Goal: Task Accomplishment & Management: Use online tool/utility

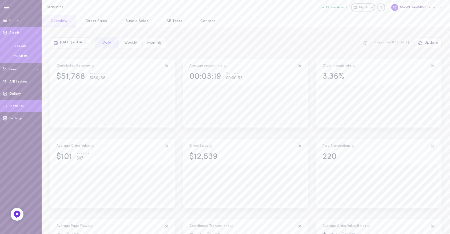
click at [21, 37] on button "Assets" at bounding box center [21, 33] width 42 height 12
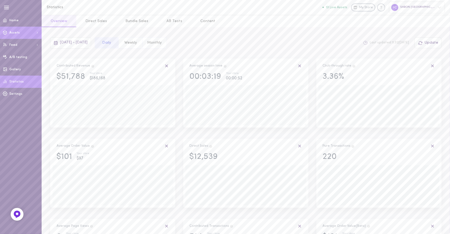
click at [21, 36] on button "Assets" at bounding box center [21, 33] width 42 height 12
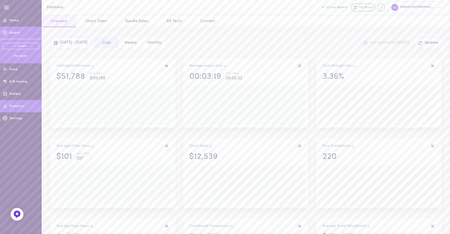
click at [22, 53] on ul "+ Create My Assets" at bounding box center [21, 50] width 36 height 15
click at [22, 55] on div "My Assets" at bounding box center [21, 56] width 36 height 4
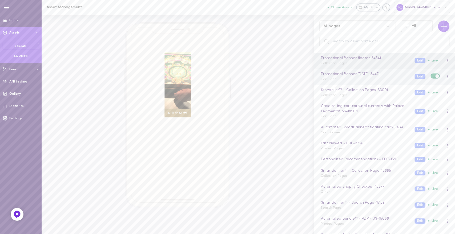
click at [339, 81] on div "Promotional Banner [DATE] - 34471 Cart Page" at bounding box center [364, 76] width 94 height 10
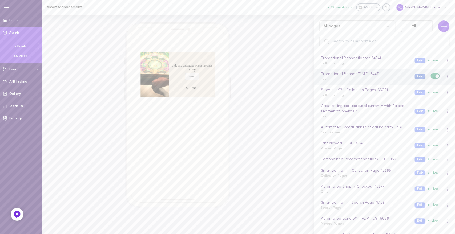
click at [416, 77] on button "Edit" at bounding box center [420, 76] width 11 height 5
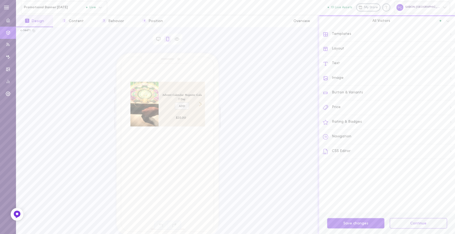
click at [346, 36] on div "Templates" at bounding box center [389, 34] width 132 height 15
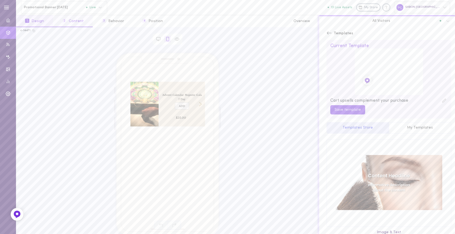
click at [78, 22] on button "2 Content" at bounding box center [72, 21] width 39 height 12
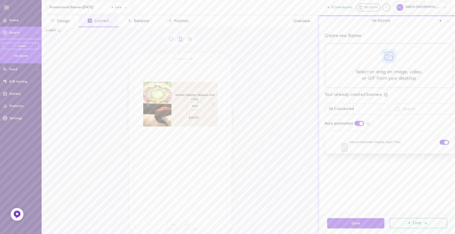
click at [20, 55] on div "My Assets" at bounding box center [21, 56] width 36 height 4
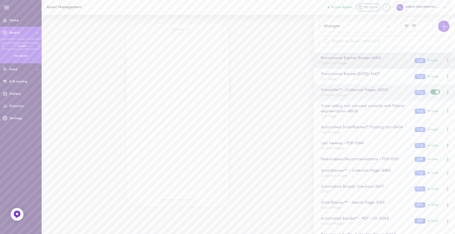
click at [337, 97] on span "Collection Pages" at bounding box center [334, 95] width 27 height 3
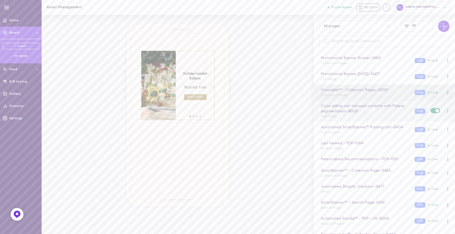
click at [348, 117] on div "Cross selling cart carousel currently with Palace segmentation - 18508 Cart Page" at bounding box center [364, 111] width 94 height 16
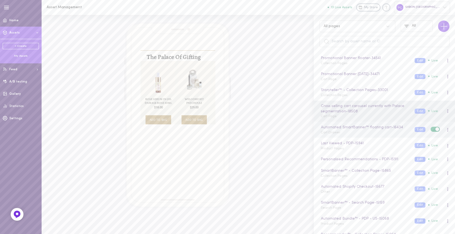
click at [346, 136] on div "Automated SmartBanner™ floating cart - 16434 Cart Drawer Edit Live" at bounding box center [384, 130] width 141 height 16
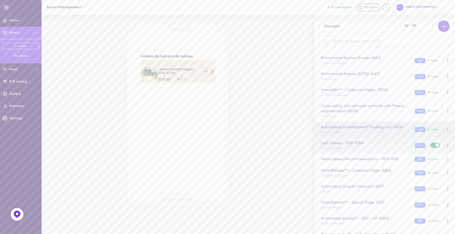
click at [353, 150] on div "Last Viewed - PDP - 15941 Product Pages" at bounding box center [364, 146] width 94 height 10
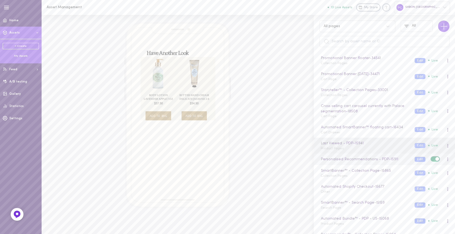
click at [350, 163] on div "Personalised Recommendations - PDP - 15911 Edit Live" at bounding box center [384, 159] width 141 height 11
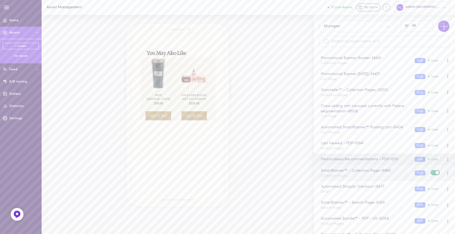
click at [342, 178] on div "SmartBanner™ - Collection Page - 15865 Collection Pages Edit Live" at bounding box center [384, 173] width 141 height 16
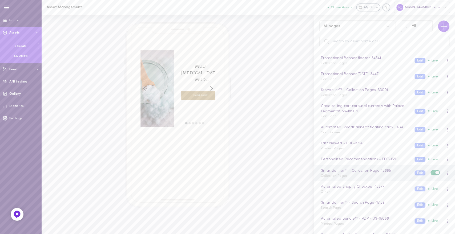
scroll to position [59, 0]
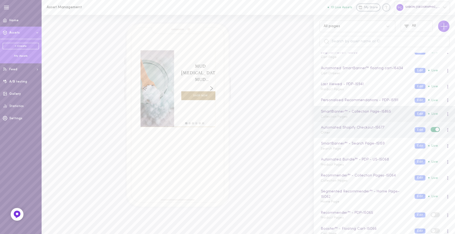
click at [357, 136] on div "Automated Shopify Checkout - 15677 Other Edit Live" at bounding box center [384, 130] width 141 height 16
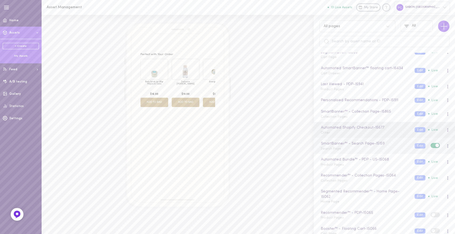
click at [350, 150] on div "SmartBanner™ - Search Page - 15159 Search Page" at bounding box center [364, 146] width 94 height 10
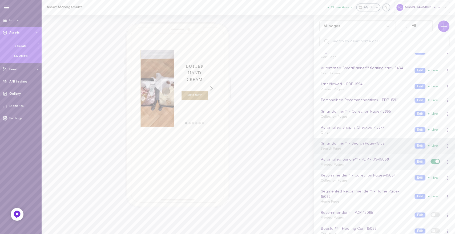
click at [344, 166] on div "Automated Bundle™ - PDP - US - 15068 Product Pages" at bounding box center [364, 162] width 94 height 10
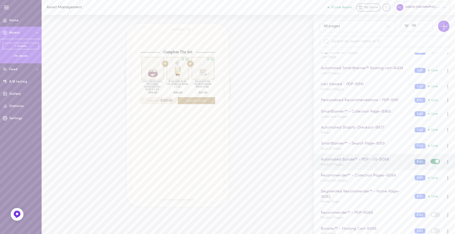
click at [415, 160] on button "Edit" at bounding box center [420, 161] width 11 height 5
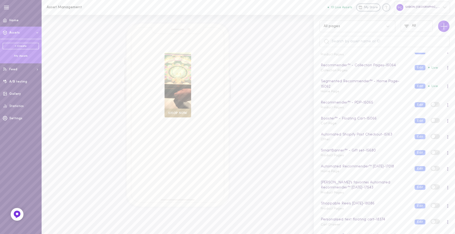
scroll to position [171, 0]
click at [350, 139] on div "Automated Shopify Post Checkout - 15163 Other" at bounding box center [364, 135] width 94 height 10
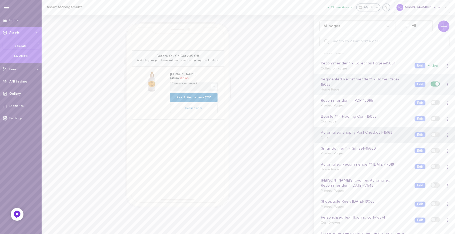
click at [334, 89] on span "Home Page" at bounding box center [330, 89] width 19 height 3
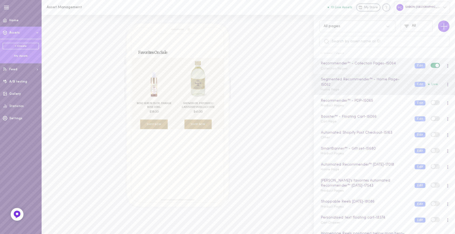
click at [339, 68] on span "Collection Pages" at bounding box center [334, 68] width 27 height 3
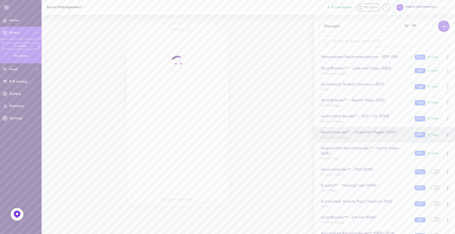
scroll to position [97, 0]
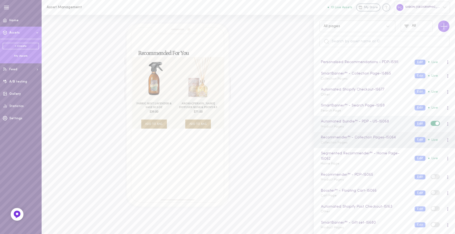
click at [360, 130] on div "Automated Bundle™ - PDP - US - 15068 Product Pages Edit Live" at bounding box center [384, 124] width 141 height 16
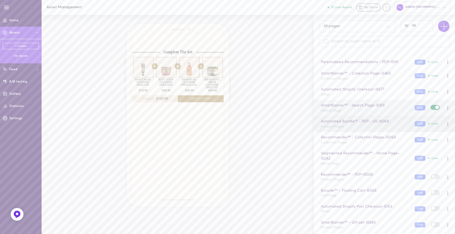
click at [351, 112] on div "SmartBanner™ - Search Page - 15159 Search Page" at bounding box center [364, 108] width 94 height 10
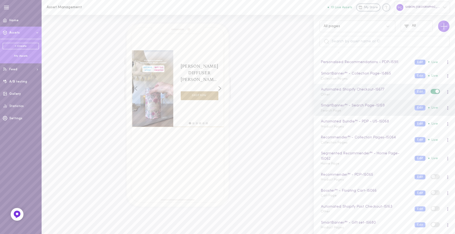
click at [341, 94] on div "Automated Shopify Checkout - 15677 Other" at bounding box center [364, 92] width 94 height 10
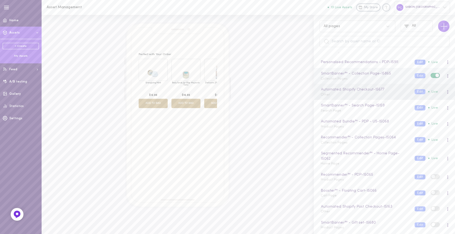
click at [341, 80] on span "Collection Pages" at bounding box center [334, 78] width 27 height 3
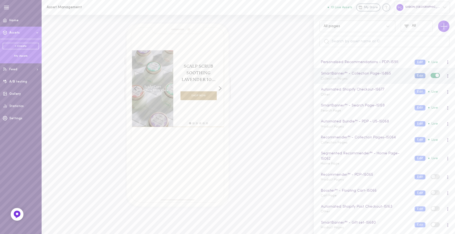
click at [415, 73] on button "Edit" at bounding box center [420, 75] width 11 height 5
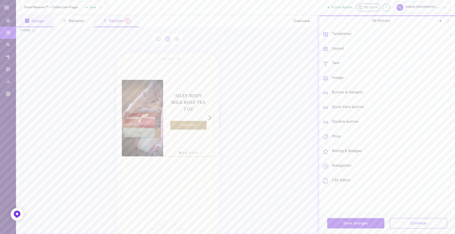
click at [109, 20] on button "3 Position" at bounding box center [117, 21] width 46 height 12
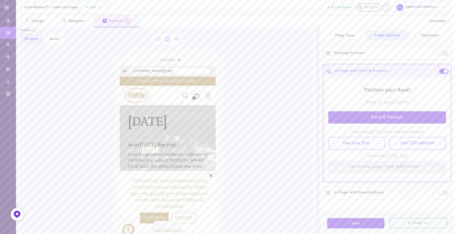
click at [208, 173] on icon "Close" at bounding box center [210, 175] width 5 height 5
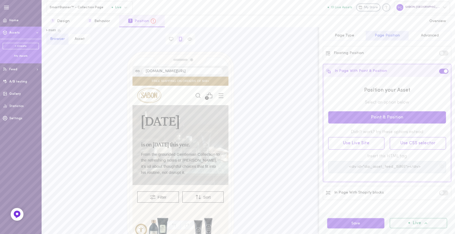
click at [24, 56] on div "My Assets" at bounding box center [21, 56] width 36 height 4
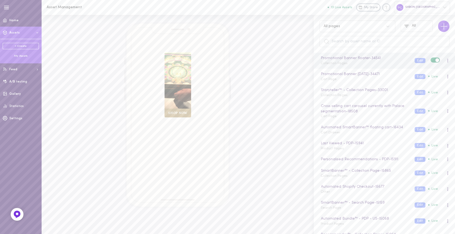
click at [335, 64] on span "Collection Pages" at bounding box center [334, 63] width 27 height 3
click at [329, 80] on span "Cart Page" at bounding box center [329, 79] width 16 height 3
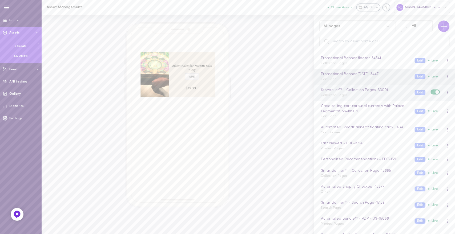
click at [333, 96] on span "Collection Pages" at bounding box center [334, 95] width 27 height 3
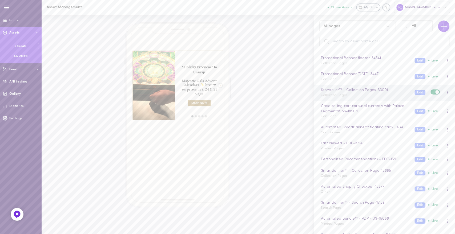
click at [414, 89] on div "Storyteller™ - Collection Pages - 33001 Collection Pages Edit Live" at bounding box center [385, 92] width 137 height 10
click at [413, 95] on div "Storyteller™ - Collection Pages - 33001 Collection Pages Edit Live" at bounding box center [385, 92] width 137 height 10
click at [415, 91] on button "Edit" at bounding box center [420, 92] width 11 height 5
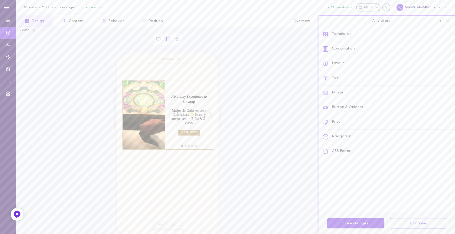
click at [355, 34] on div "Templates" at bounding box center [389, 34] width 132 height 15
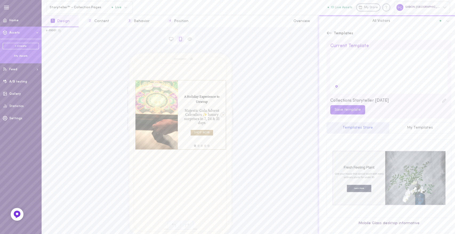
click at [19, 56] on div "My Assets" at bounding box center [21, 56] width 36 height 4
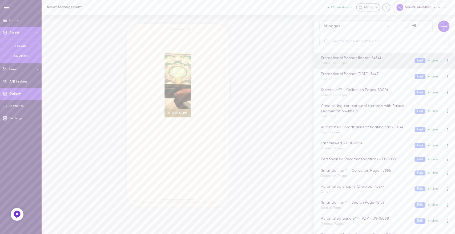
click at [21, 94] on link "Gallery" at bounding box center [21, 94] width 42 height 12
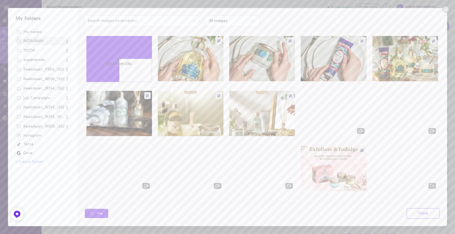
click at [444, 9] on icon at bounding box center [445, 9] width 6 height 6
